Goal: Task Accomplishment & Management: Manage account settings

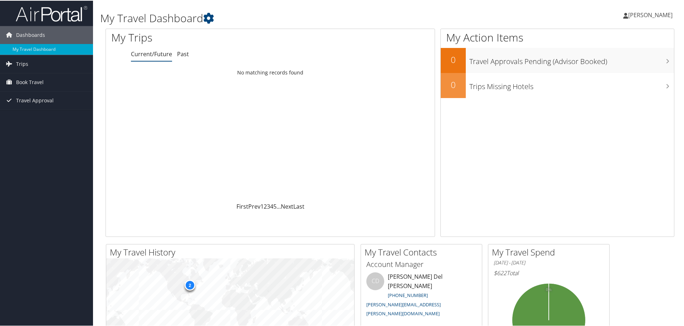
click at [643, 16] on span "[PERSON_NAME]" at bounding box center [650, 14] width 44 height 8
click at [634, 64] on link "View Travel Profile" at bounding box center [631, 64] width 80 height 12
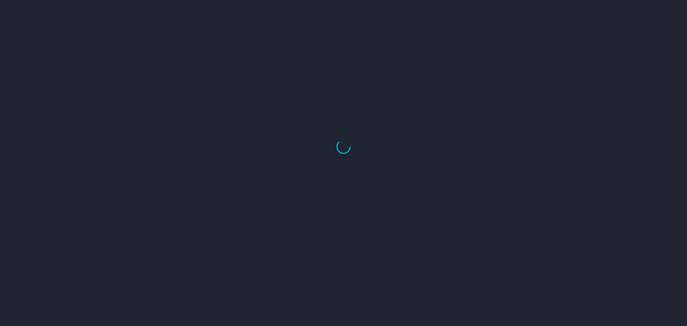
select select "US"
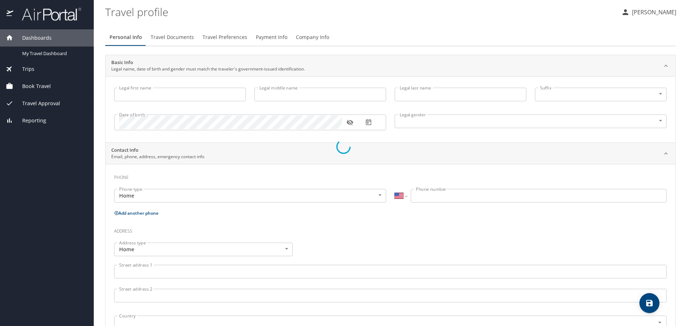
type input "Logan"
type input "White"
type input "Male"
select select "SC"
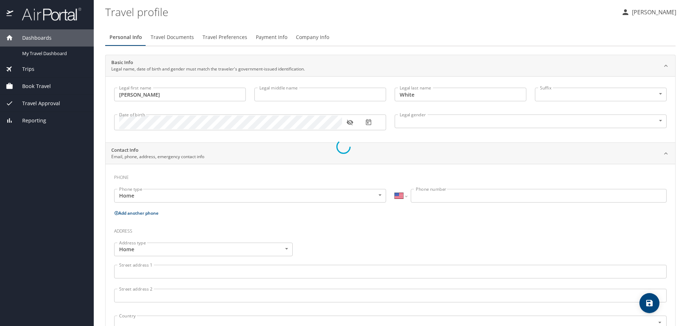
select select "SC"
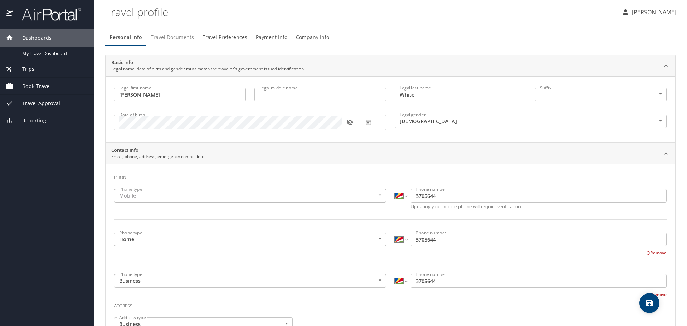
click at [187, 38] on span "Travel Documents" at bounding box center [172, 37] width 43 height 9
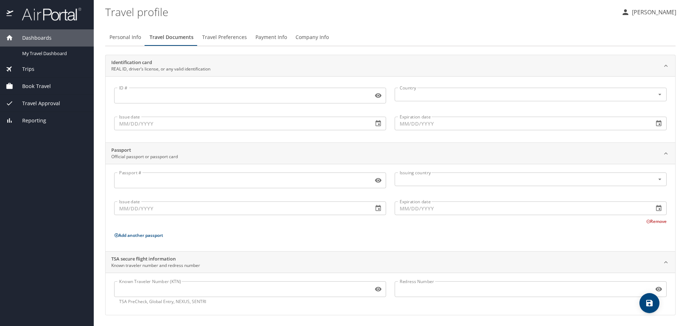
click at [218, 37] on span "Travel Preferences" at bounding box center [224, 37] width 45 height 9
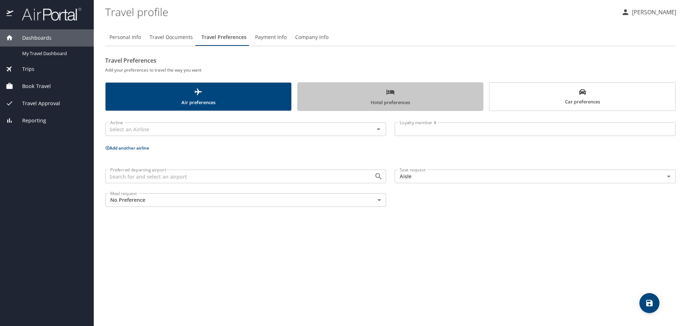
click at [347, 90] on span "Hotel preferences" at bounding box center [390, 97] width 177 height 19
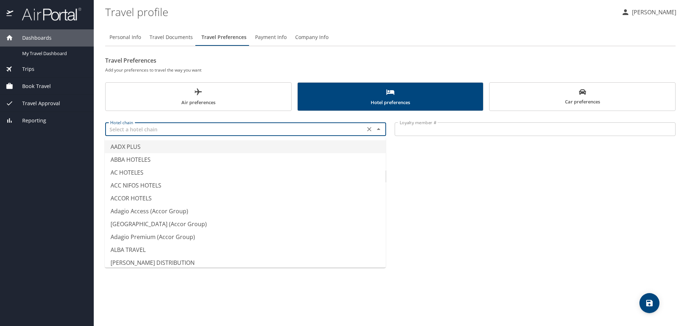
click at [301, 131] on input "text" at bounding box center [234, 129] width 255 height 9
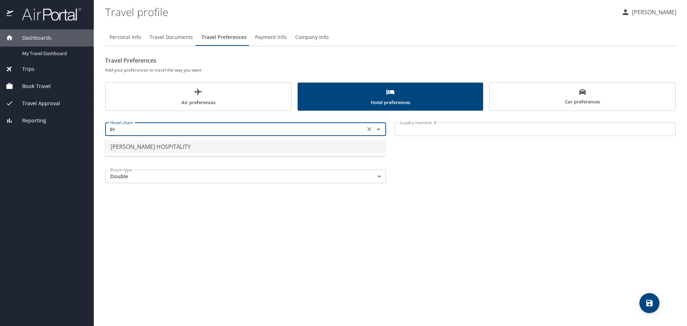
type input "I"
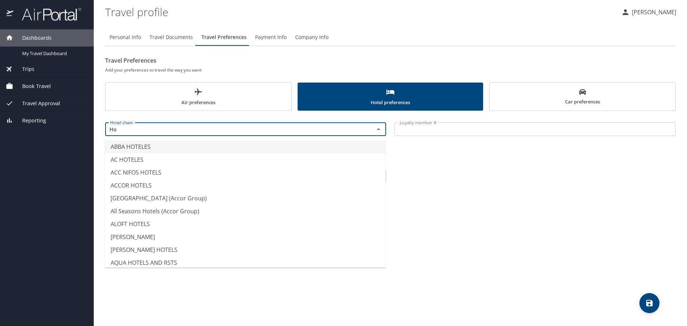
type input "Hol"
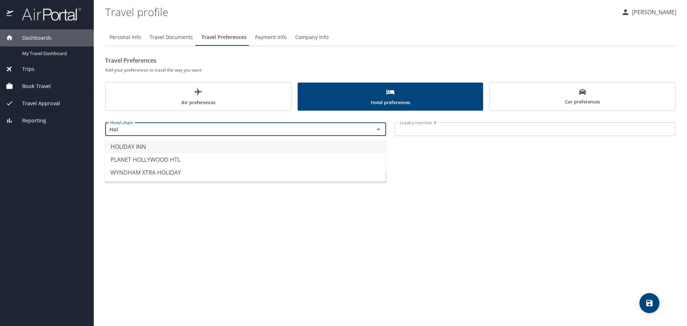
click at [246, 127] on input "Hol" at bounding box center [234, 129] width 255 height 9
click at [234, 148] on li "HOLIDAY INN" at bounding box center [245, 146] width 281 height 13
type input "HOLIDAY INN"
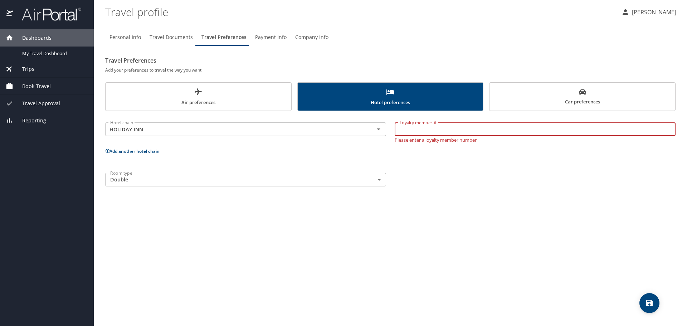
click at [420, 126] on input "Loyalty member #" at bounding box center [535, 129] width 281 height 14
type input "305792035"
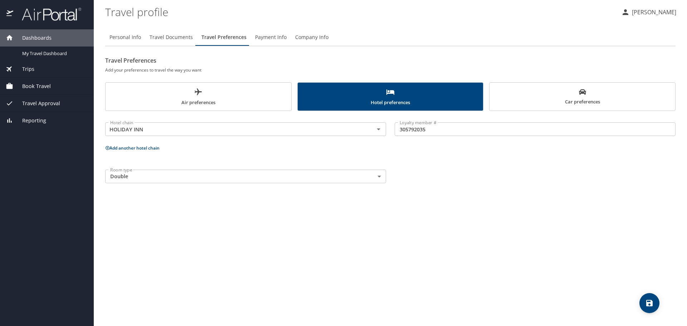
click at [458, 177] on div "Room type Double Double Room type" at bounding box center [390, 176] width 579 height 22
click at [377, 180] on body "Dashboards My Travel Dashboard Trips Current / Future Trips Past Trips Trips Mi…" at bounding box center [343, 163] width 687 height 326
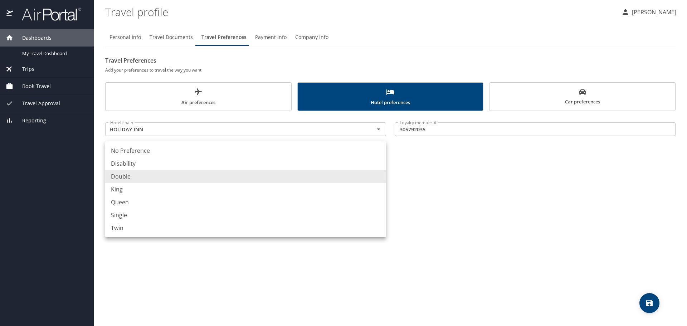
click at [476, 190] on div at bounding box center [343, 163] width 687 height 326
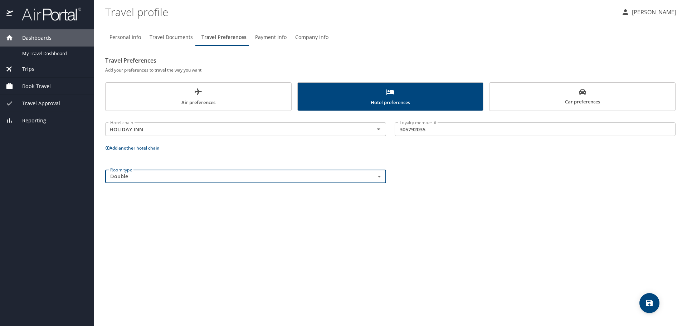
click at [383, 176] on body "Dashboards My Travel Dashboard Trips Current / Future Trips Past Trips Trips Mi…" at bounding box center [343, 163] width 687 height 326
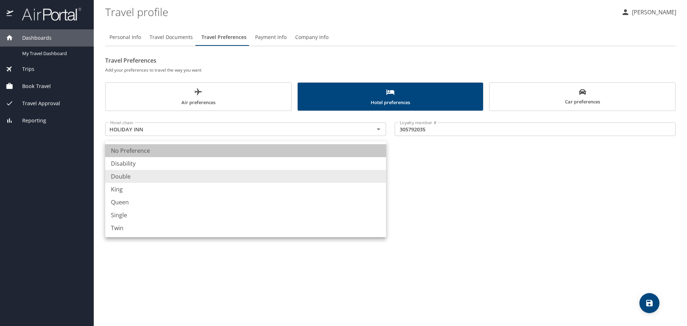
click at [338, 152] on li "No Preference" at bounding box center [245, 150] width 281 height 13
type input "NotApplicable"
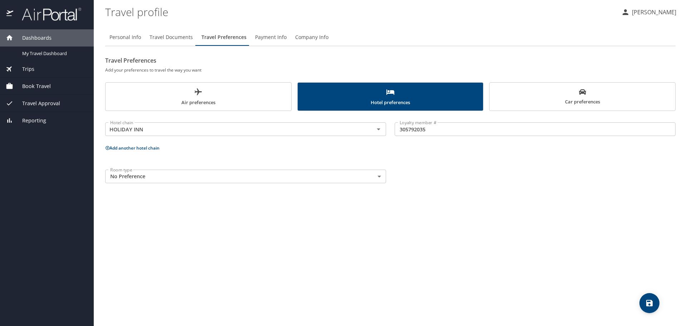
click at [492, 184] on div "Room type No Preference NotApplicable Room type" at bounding box center [390, 176] width 579 height 22
click at [649, 306] on icon "save" at bounding box center [649, 303] width 9 height 9
click at [236, 173] on body "Dashboards My Travel Dashboard Trips Current / Future Trips Past Trips Trips Mi…" at bounding box center [343, 163] width 687 height 326
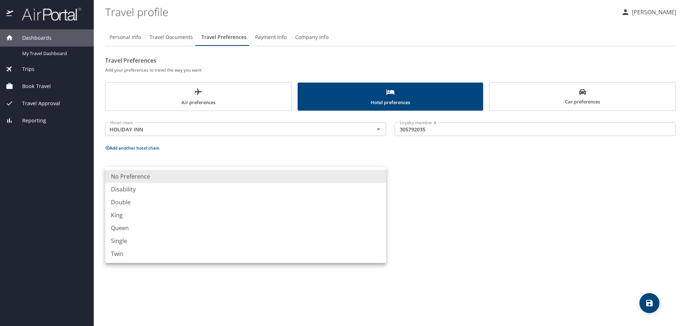
click at [461, 214] on div at bounding box center [343, 163] width 687 height 326
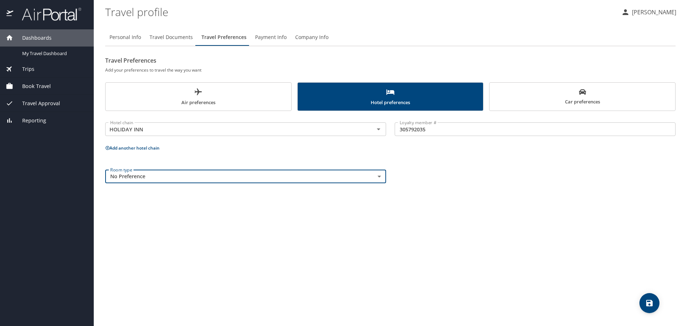
click at [654, 16] on button "[PERSON_NAME]" at bounding box center [648, 12] width 61 height 13
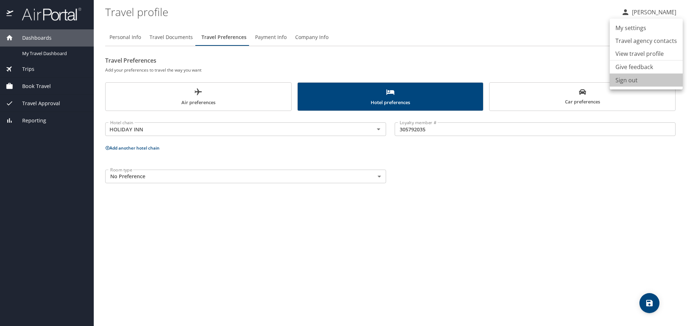
click at [655, 85] on li "Sign out" at bounding box center [646, 80] width 73 height 13
